Goal: Task Accomplishment & Management: Manage account settings

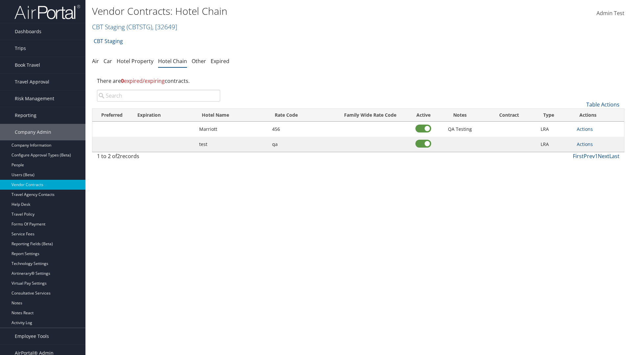
click at [158, 96] on input "search" at bounding box center [158, 96] width 123 height 12
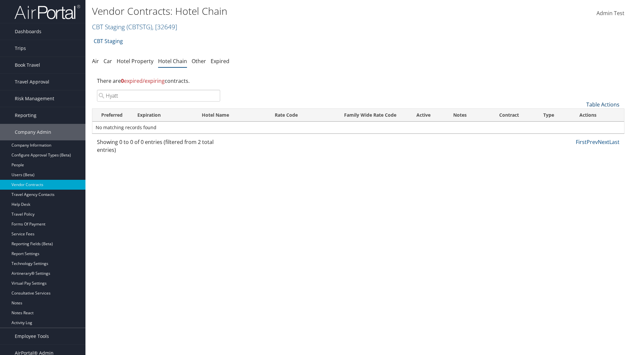
type input "Hyatt"
click at [602, 104] on link "Table Actions" at bounding box center [602, 104] width 33 height 7
click at [580, 115] on link "Add New Contract" at bounding box center [580, 114] width 86 height 11
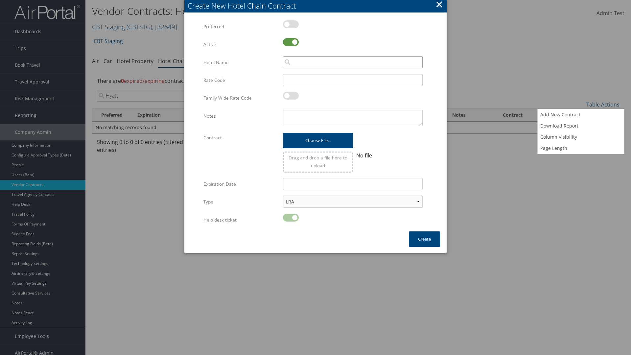
click at [352, 62] on input "search" at bounding box center [353, 62] width 140 height 12
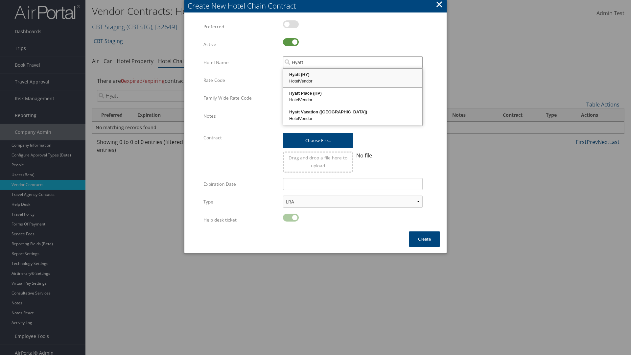
type input "Hyatt"
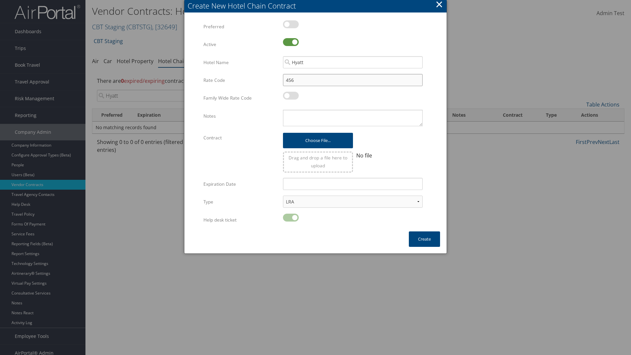
type input "456"
type textarea "QA Testing"
click at [424, 239] on button "Create" at bounding box center [424, 238] width 31 height 15
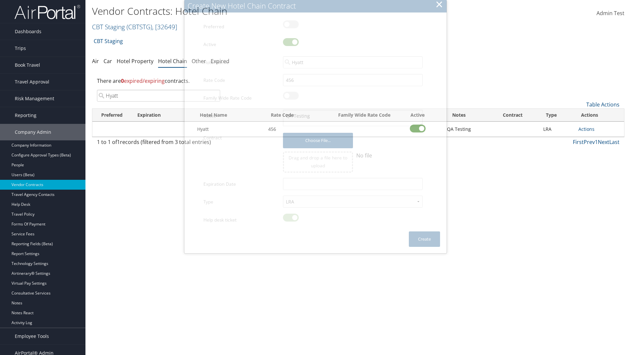
click at [158, 90] on input "Hyatt" at bounding box center [158, 96] width 123 height 12
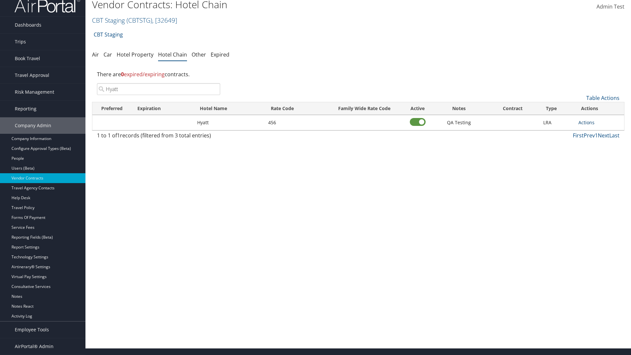
click at [586, 122] on link "Actions" at bounding box center [586, 122] width 16 height 6
click at [0, 0] on link "Edit" at bounding box center [0, 0] width 0 height 0
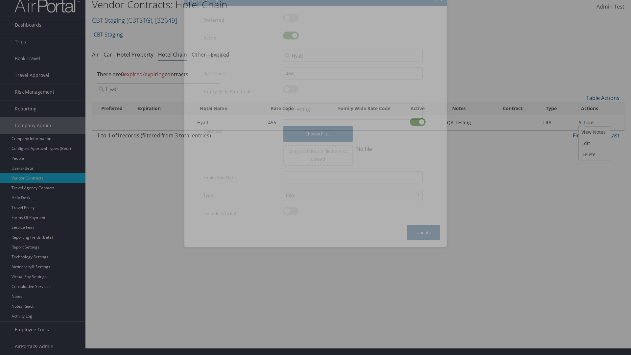
click at [291, 35] on label at bounding box center [291, 36] width 16 height 8
click at [290, 35] on input "checkbox" at bounding box center [288, 36] width 4 height 4
checkbox input "false"
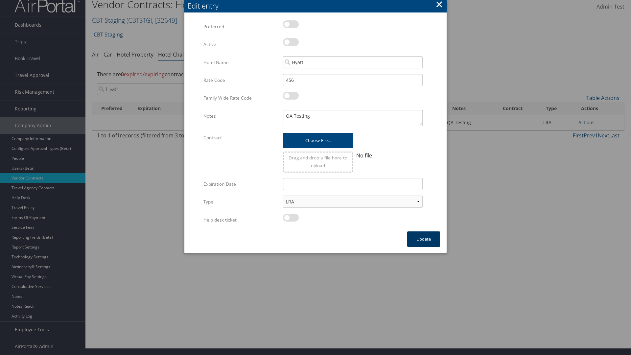
click at [423, 239] on button "Update" at bounding box center [423, 238] width 33 height 15
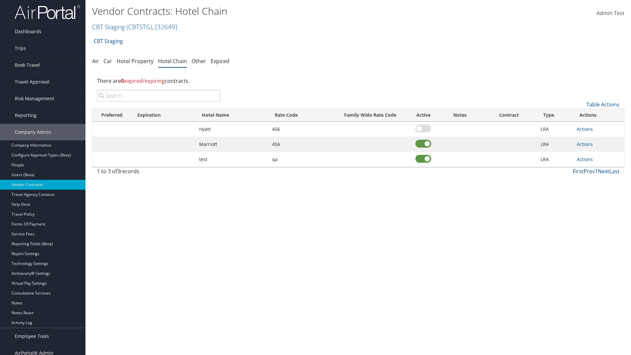
scroll to position [7, 0]
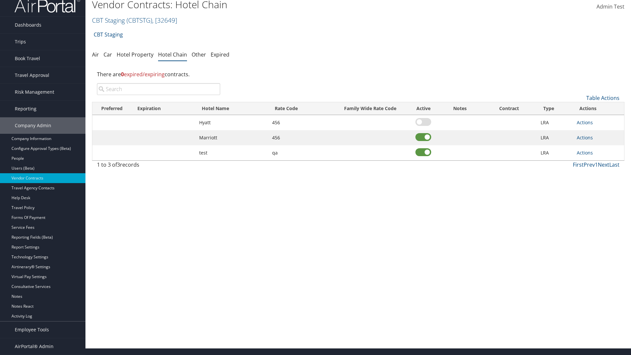
click at [158, 89] on input "search" at bounding box center [158, 89] width 123 height 12
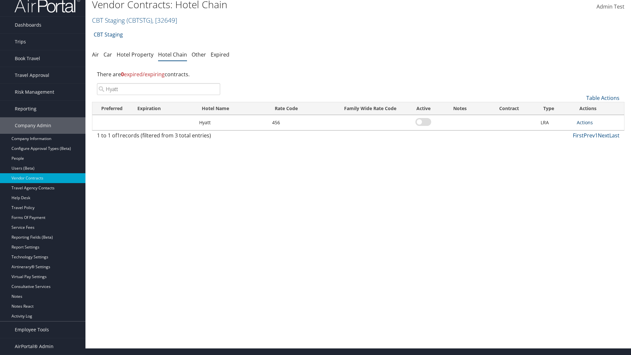
type input "Hyatt"
click at [584, 122] on link "Actions" at bounding box center [584, 122] width 16 height 6
click at [592, 143] on link "Edit" at bounding box center [592, 143] width 30 height 11
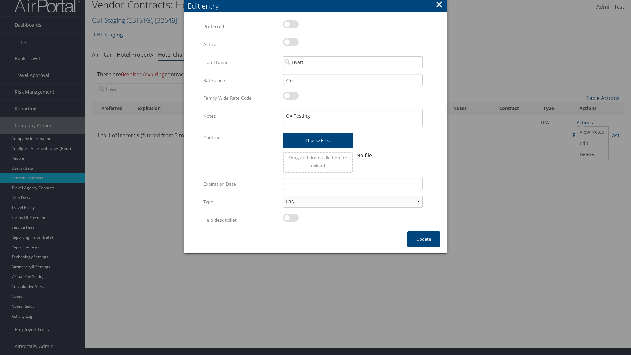
click at [291, 42] on label at bounding box center [291, 42] width 16 height 8
click at [290, 42] on input "checkbox" at bounding box center [288, 43] width 4 height 4
checkbox input "true"
click at [423, 239] on button "Update" at bounding box center [423, 238] width 33 height 15
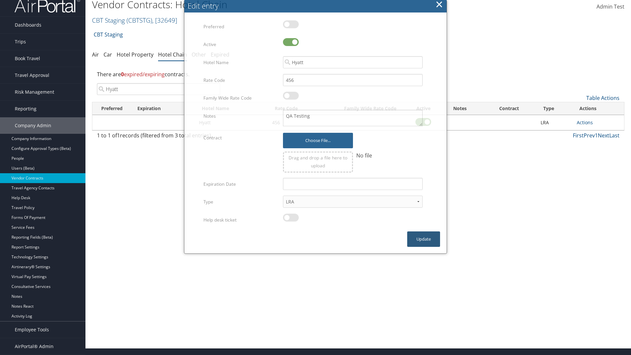
scroll to position [0, 0]
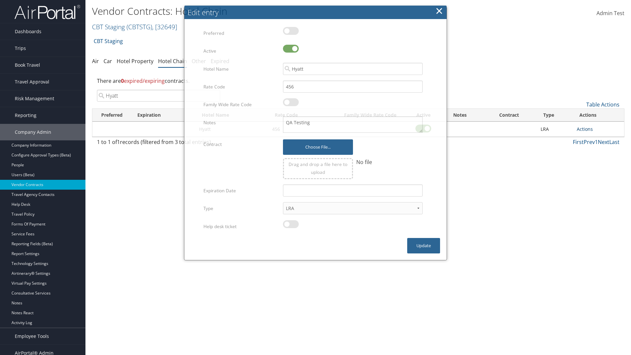
click at [584, 129] on link "Actions" at bounding box center [584, 129] width 16 height 6
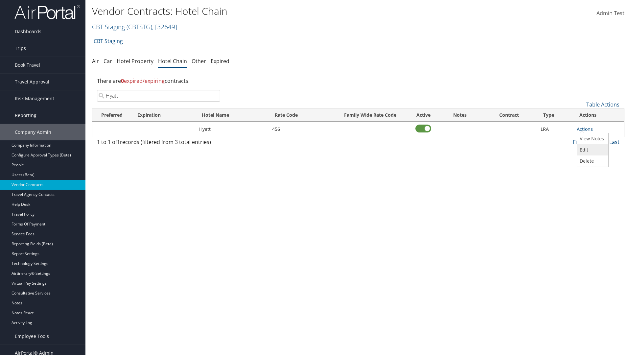
click at [592, 150] on link "Edit" at bounding box center [592, 149] width 30 height 11
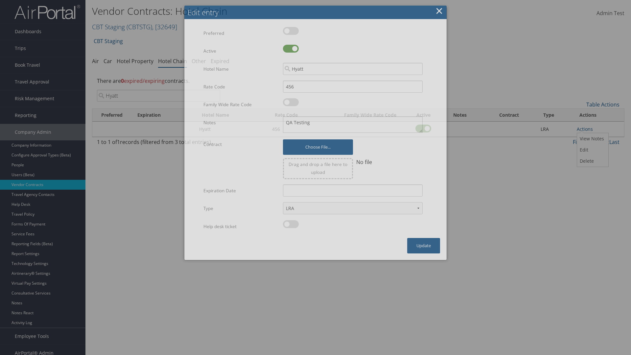
click at [439, 5] on button "×" at bounding box center [439, 10] width 8 height 13
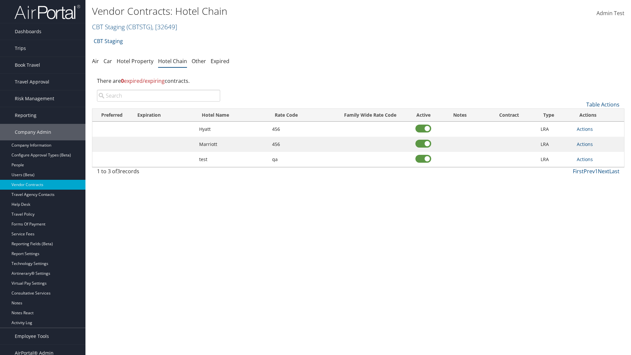
click at [158, 96] on input "search" at bounding box center [158, 96] width 123 height 12
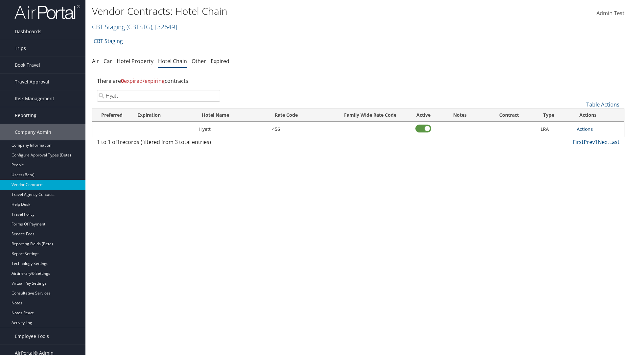
type input "Hyatt"
click at [584, 129] on link "Actions" at bounding box center [584, 129] width 16 height 6
click at [592, 150] on link "Edit" at bounding box center [592, 149] width 30 height 11
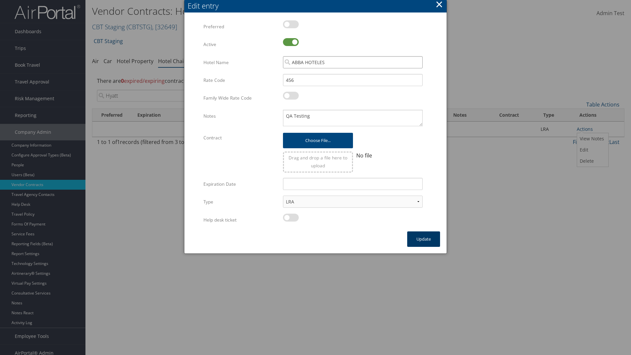
type input "ABBA HOTELES"
click at [423, 239] on button "Update" at bounding box center [423, 238] width 33 height 15
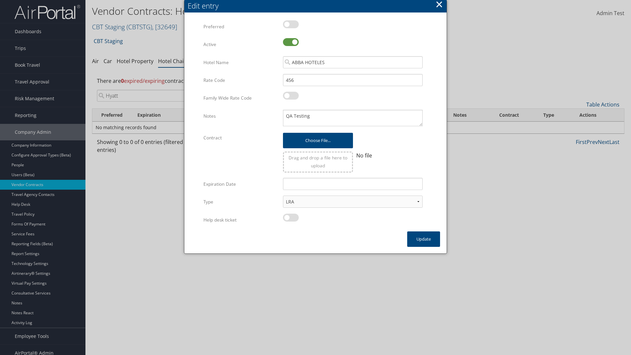
click at [158, 90] on input "Hyatt" at bounding box center [158, 96] width 123 height 12
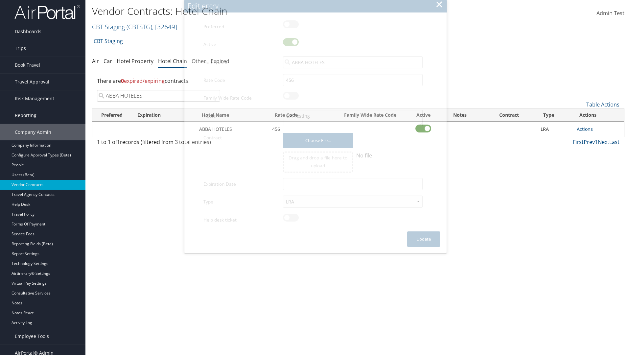
scroll to position [7, 0]
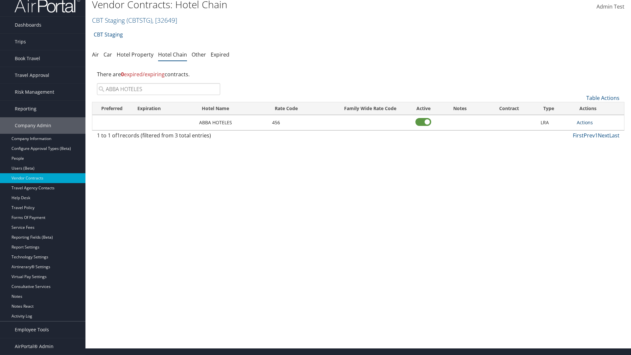
type input "ABBA HOTELES"
click at [584, 122] on link "Actions" at bounding box center [584, 122] width 16 height 6
click at [592, 154] on link "Delete" at bounding box center [592, 154] width 30 height 11
